Goal: Navigation & Orientation: Find specific page/section

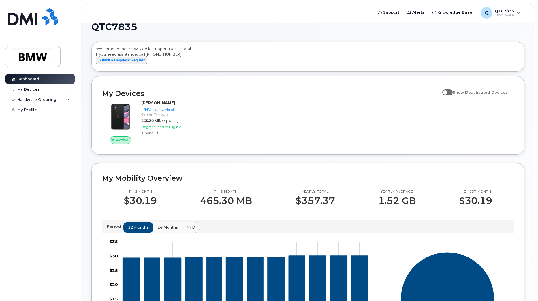
scroll to position [87, 0]
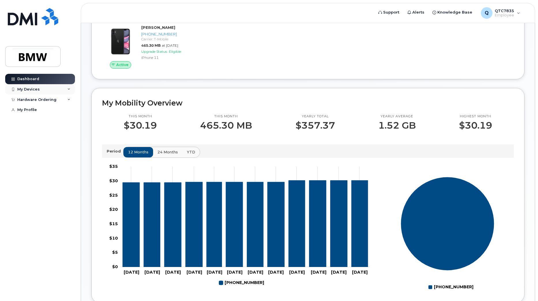
click at [29, 88] on div "My Devices" at bounding box center [28, 89] width 23 height 5
click at [29, 136] on div "Hardware Ordering" at bounding box center [40, 131] width 70 height 10
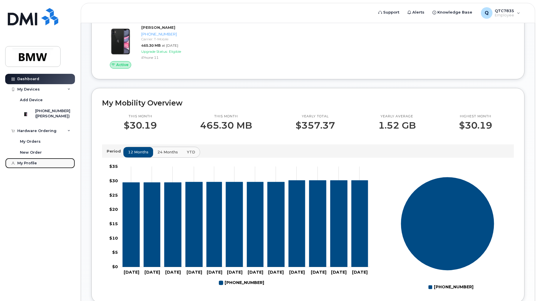
click at [34, 166] on div "My Profile" at bounding box center [27, 163] width 20 height 5
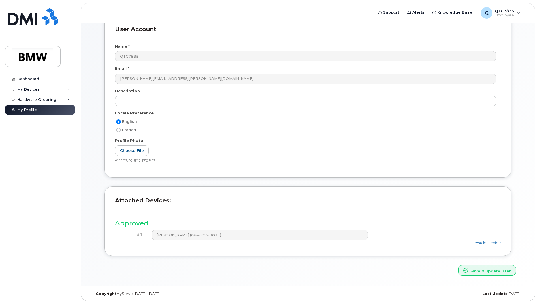
scroll to position [42, 0]
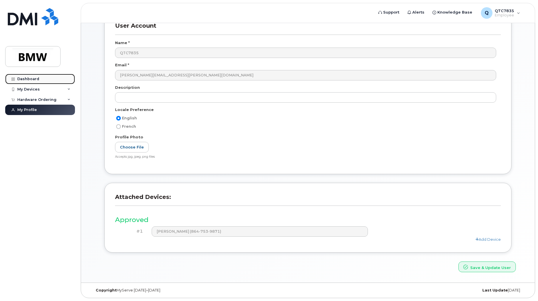
click at [24, 80] on div "Dashboard" at bounding box center [28, 79] width 22 height 5
